Goal: Task Accomplishment & Management: Use online tool/utility

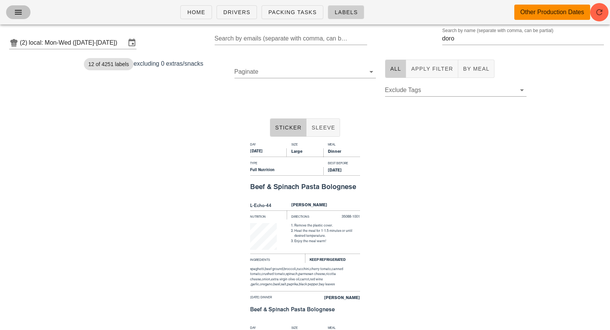
click at [13, 13] on span "button" at bounding box center [18, 12] width 12 height 9
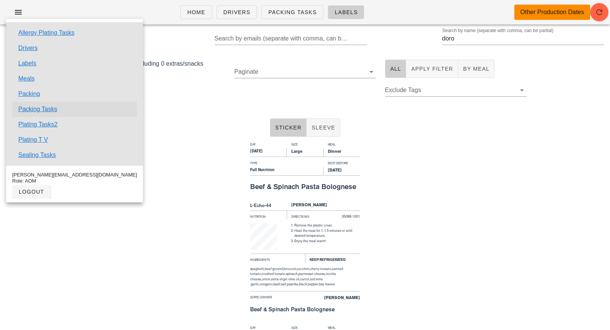
click at [42, 112] on link "Packing Tasks" at bounding box center [37, 109] width 39 height 9
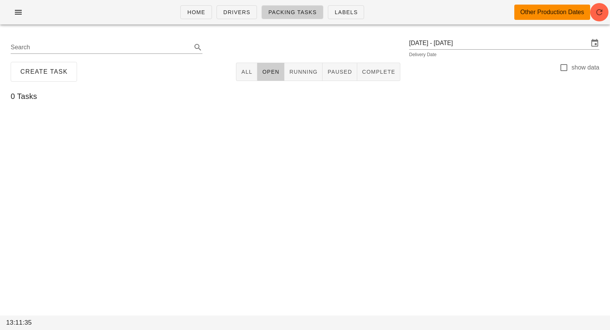
click at [572, 70] on label "show data" at bounding box center [586, 68] width 28 height 8
checkbox input "true"
click at [538, 50] on div "[DATE] - [DATE] Delivery Date" at bounding box center [504, 47] width 190 height 21
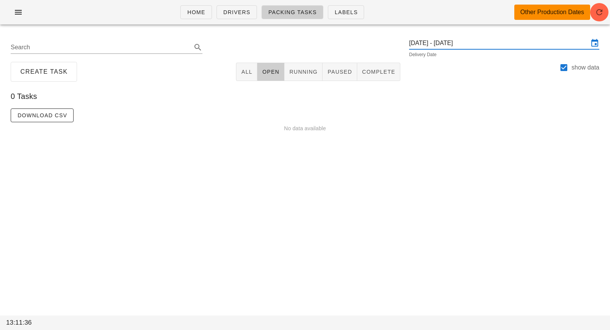
click at [535, 42] on input "[DATE] - [DATE]" at bounding box center [499, 43] width 180 height 12
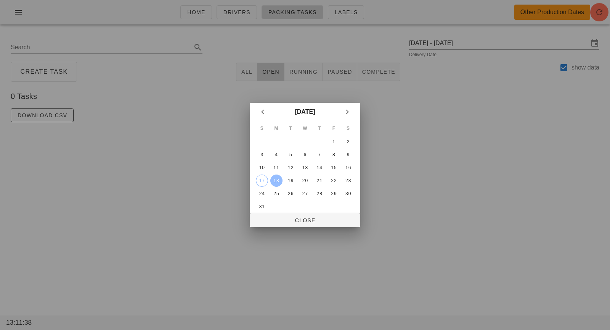
click at [275, 181] on div "18" at bounding box center [276, 180] width 12 height 5
click at [261, 178] on div "17" at bounding box center [261, 180] width 11 height 5
click at [278, 220] on span "Close" at bounding box center [305, 220] width 98 height 6
type input "[DATE]"
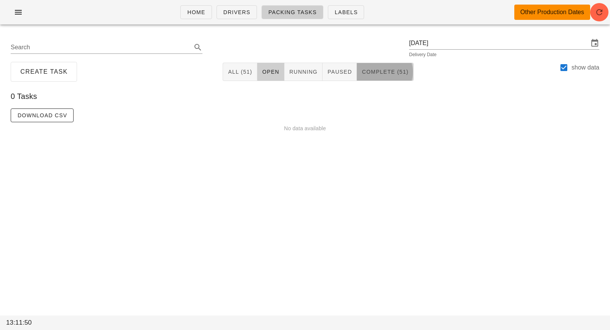
click at [386, 71] on span "Complete (51)" at bounding box center [385, 72] width 47 height 6
